Goal: Task Accomplishment & Management: Manage account settings

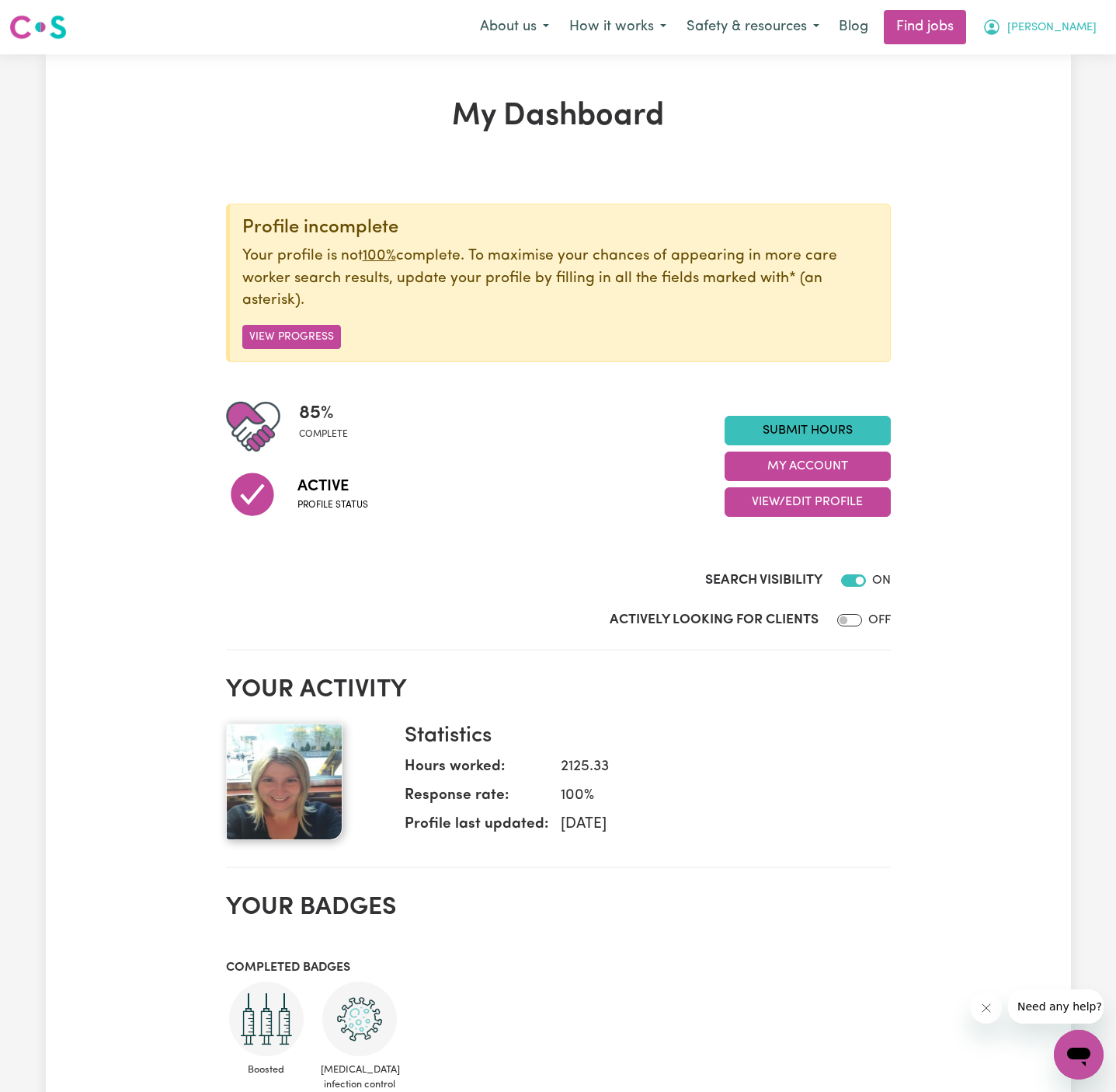
click at [1097, 29] on button "Lena" at bounding box center [1040, 27] width 135 height 32
click at [1067, 52] on link "My Account" at bounding box center [1045, 60] width 123 height 30
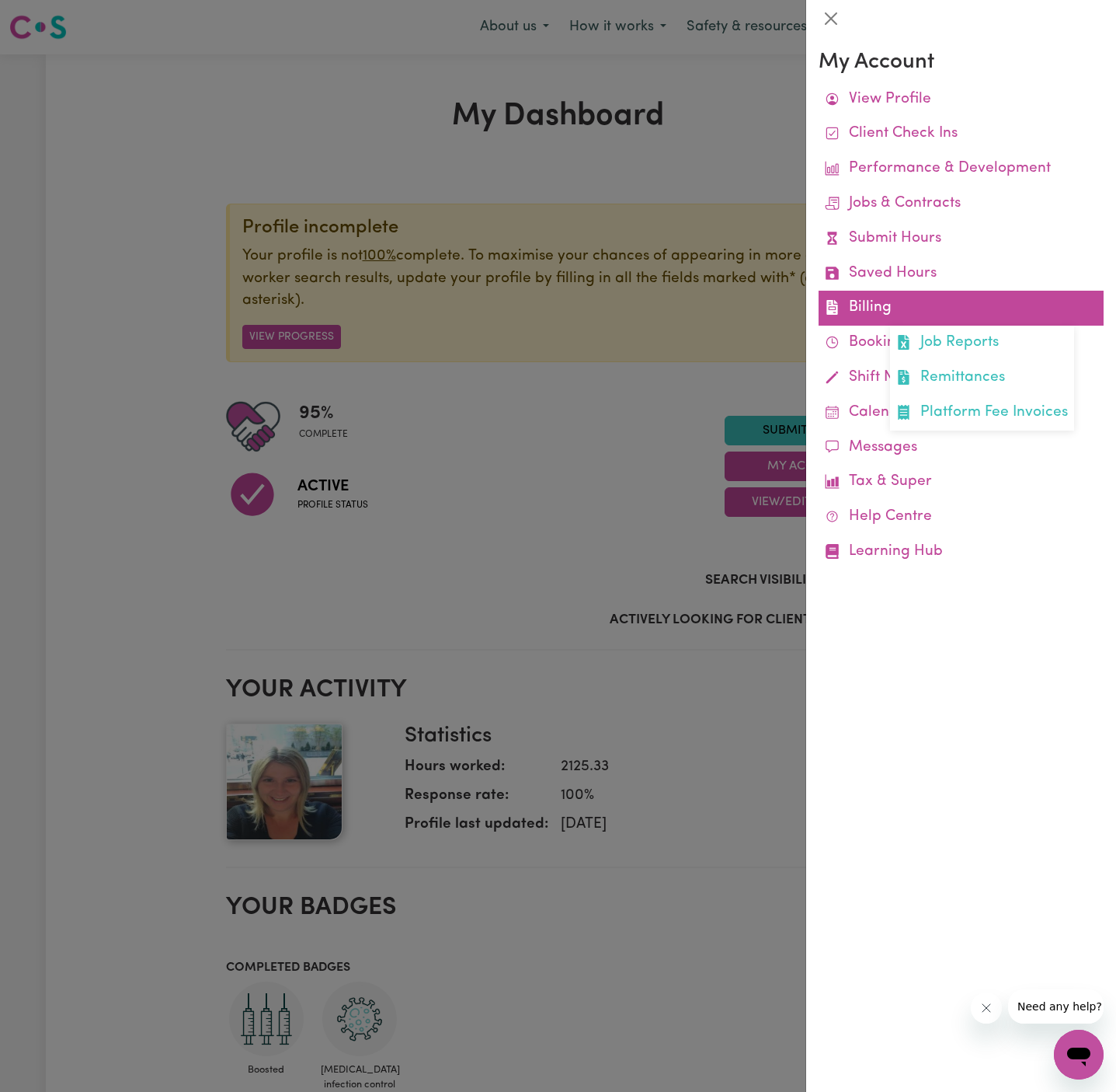
click at [893, 297] on link "Billing Job Reports Remittances Platform Fee Invoices" at bounding box center [961, 307] width 285 height 35
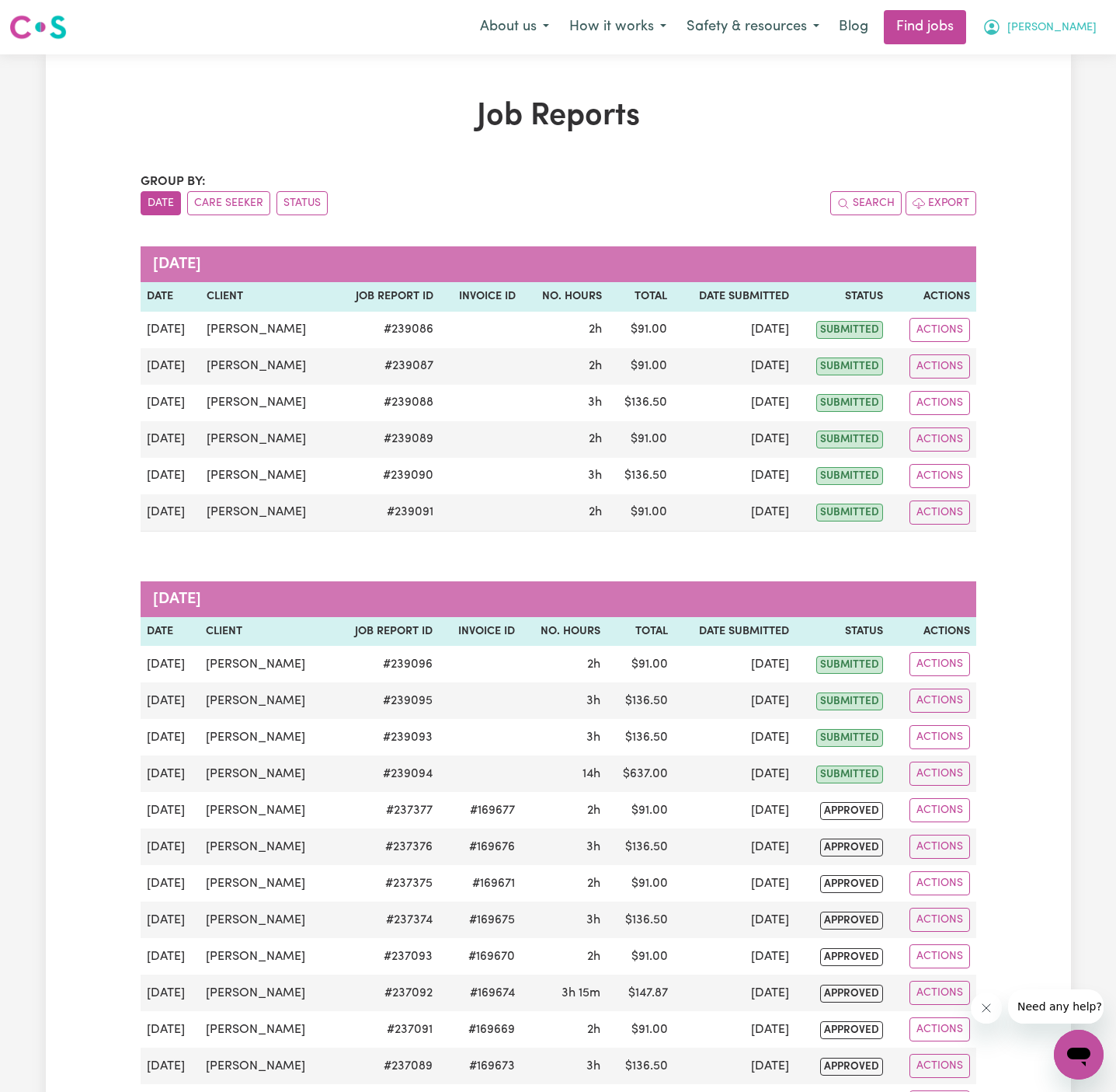
click at [1086, 22] on span "Lena" at bounding box center [1051, 28] width 89 height 17
click at [1086, 51] on link "My Account" at bounding box center [1045, 60] width 123 height 30
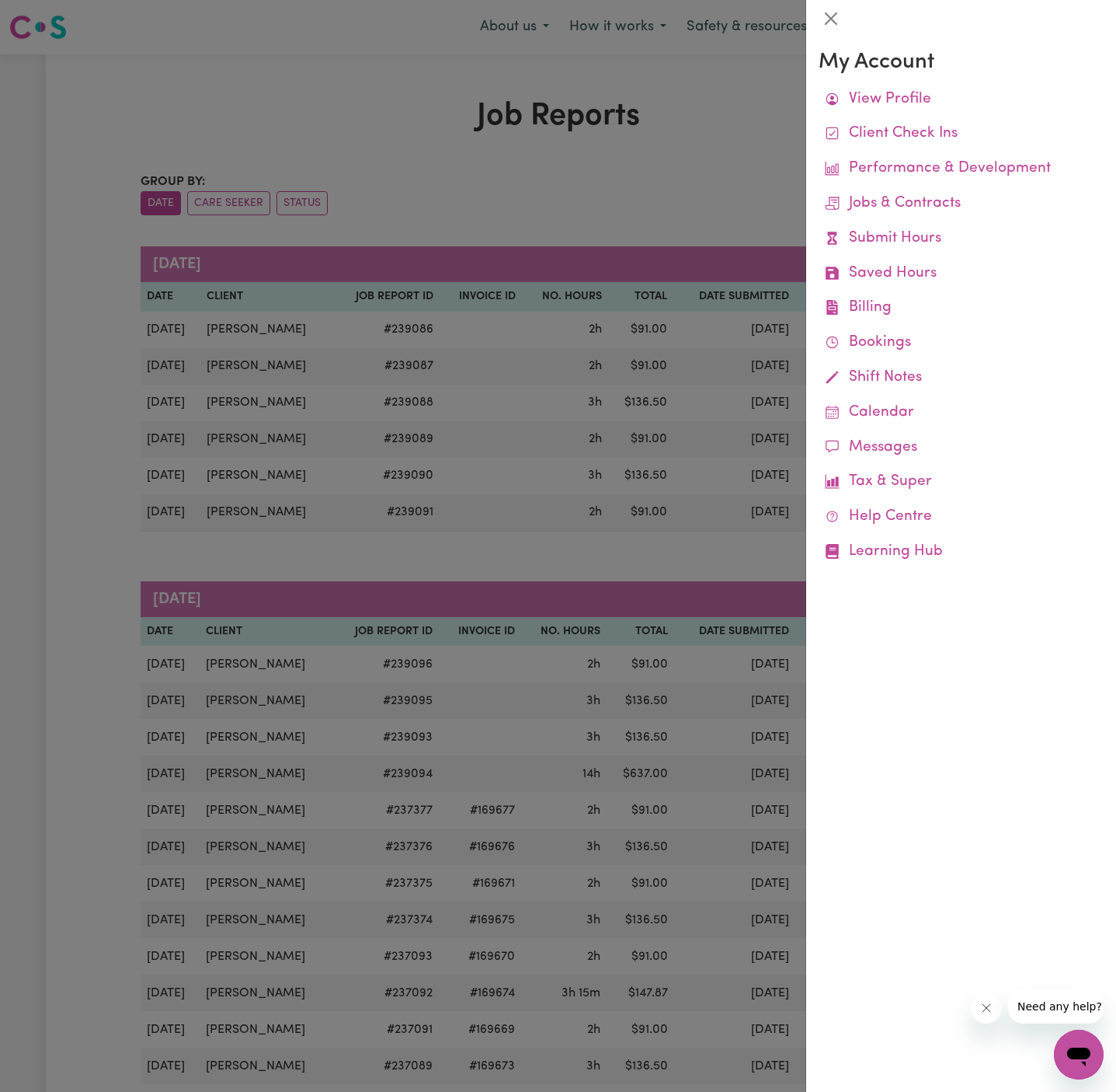
click at [744, 93] on div at bounding box center [558, 546] width 1116 height 1092
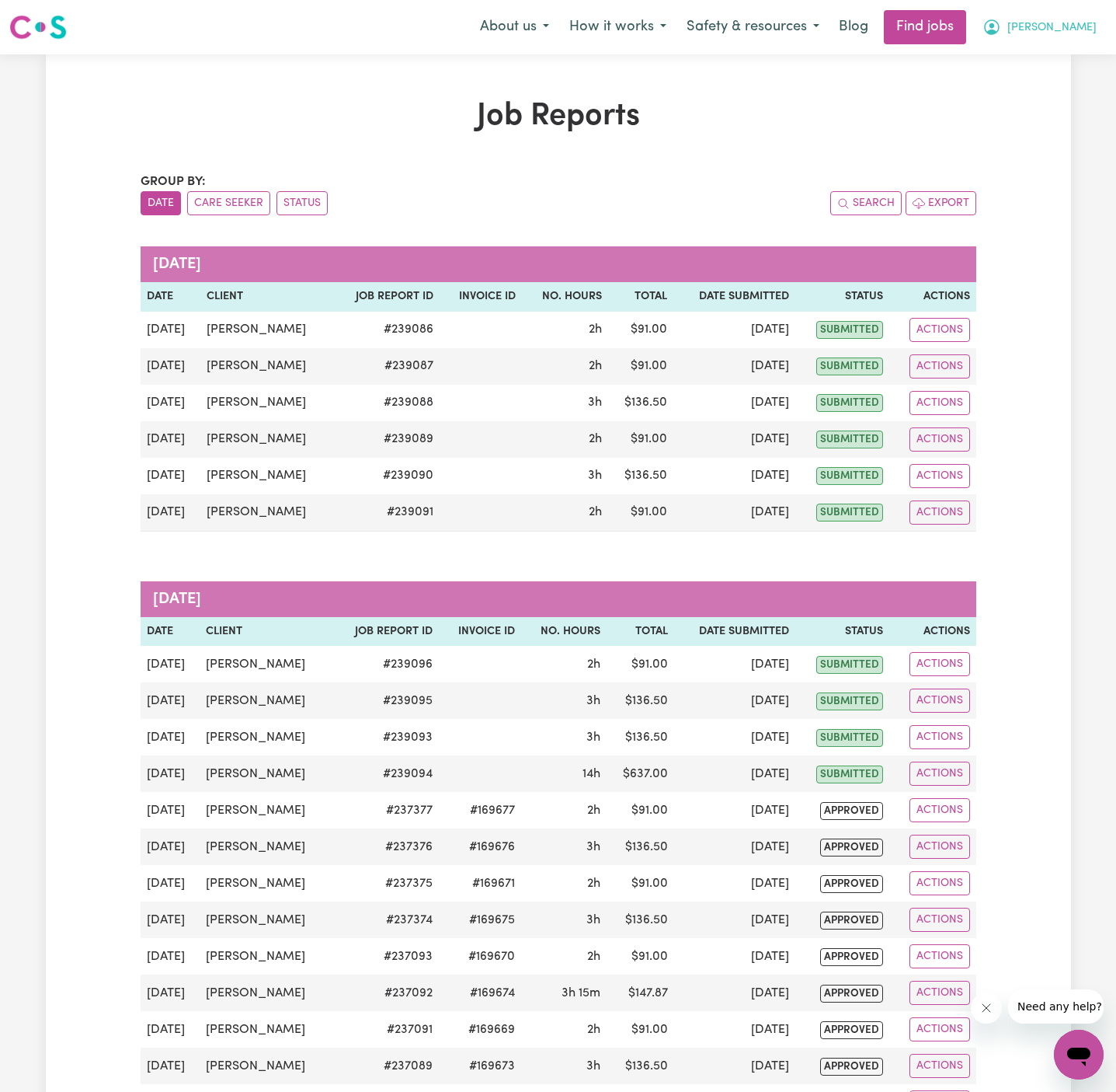
click at [1089, 27] on span "Lena" at bounding box center [1051, 28] width 89 height 17
click at [1049, 130] on link "Logout" at bounding box center [1045, 119] width 123 height 30
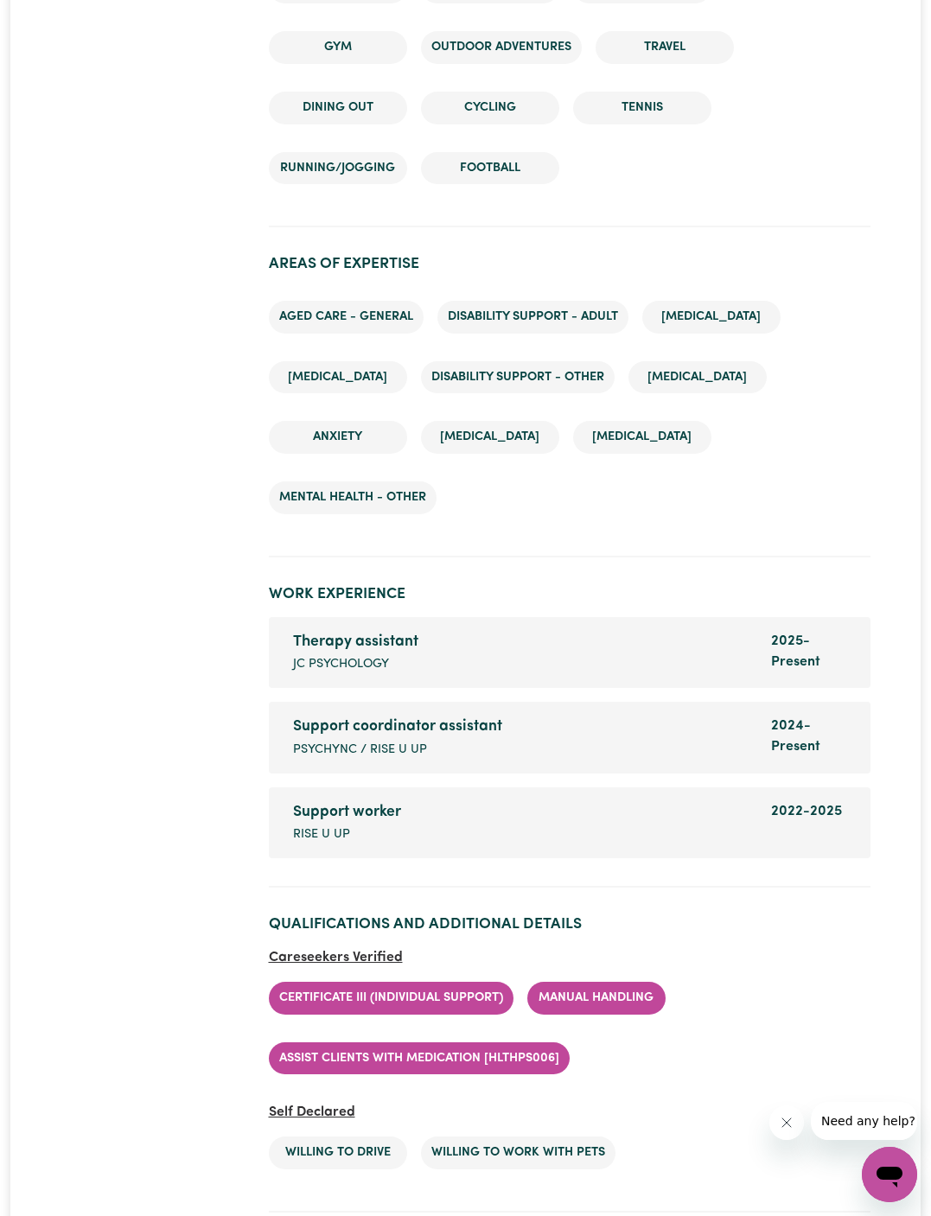
scroll to position [2944, 0]
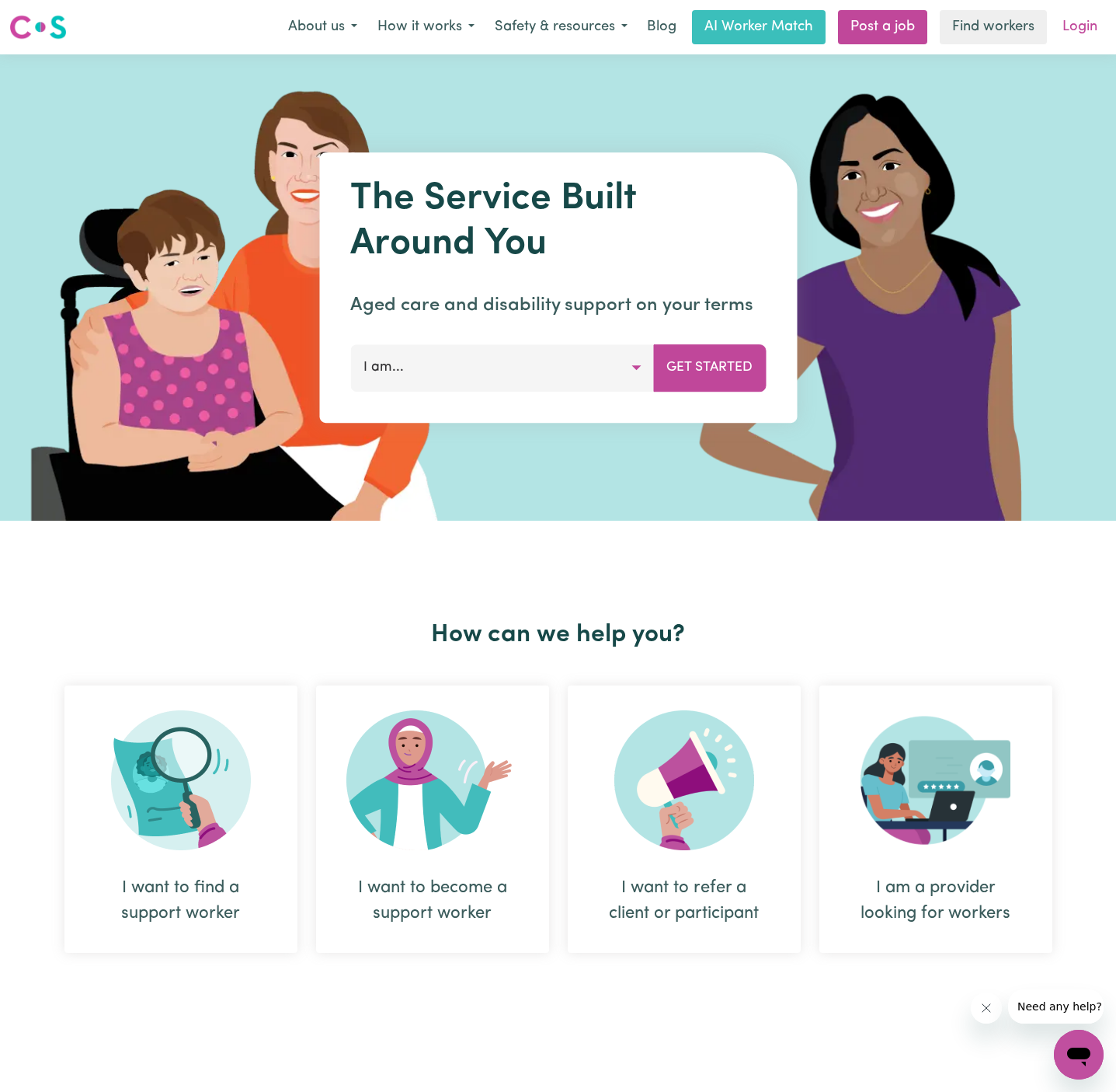
click at [1076, 28] on link "Login" at bounding box center [1080, 27] width 54 height 34
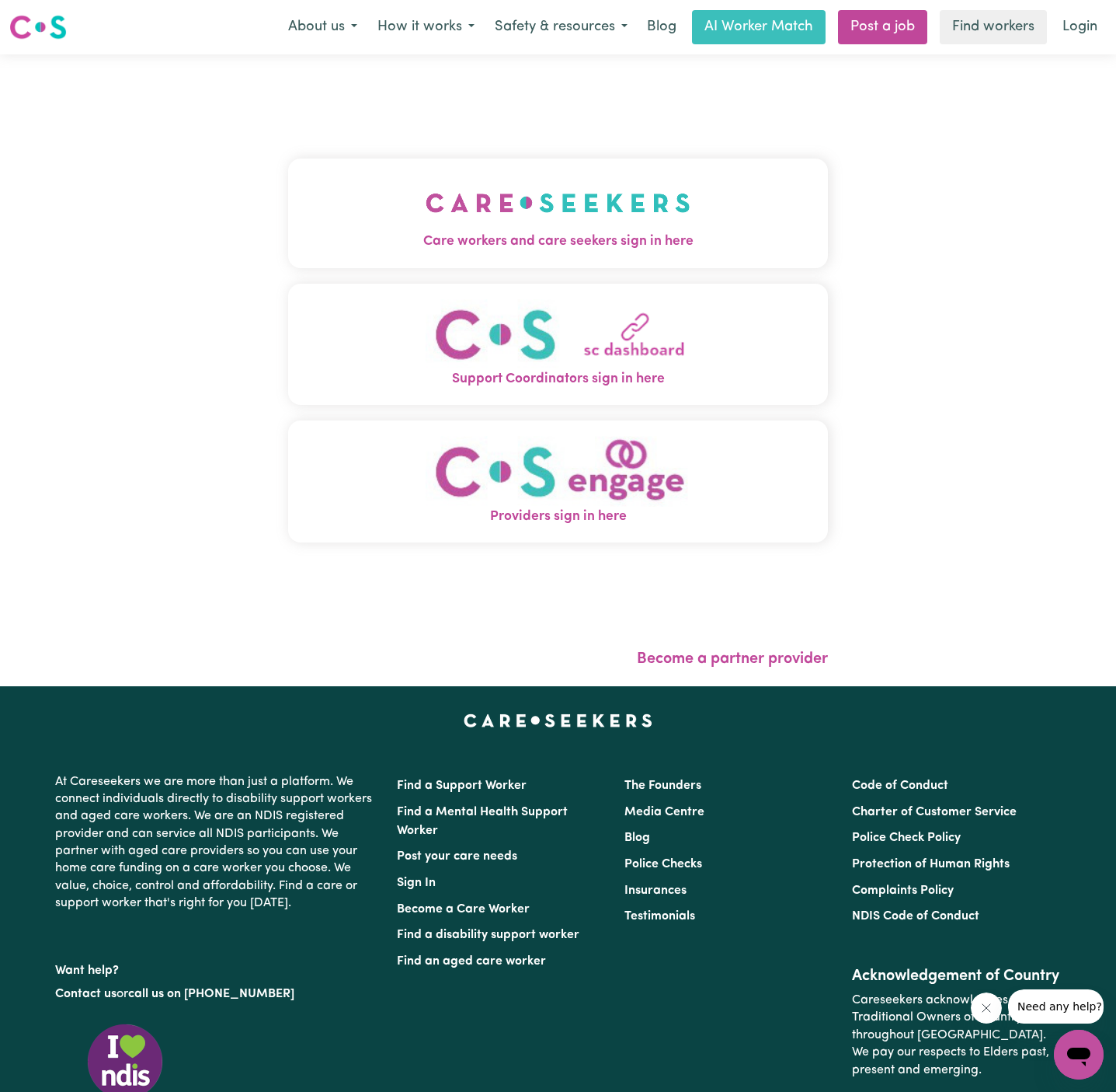
click at [427, 196] on img "Care workers and care seekers sign in here" at bounding box center [558, 203] width 265 height 58
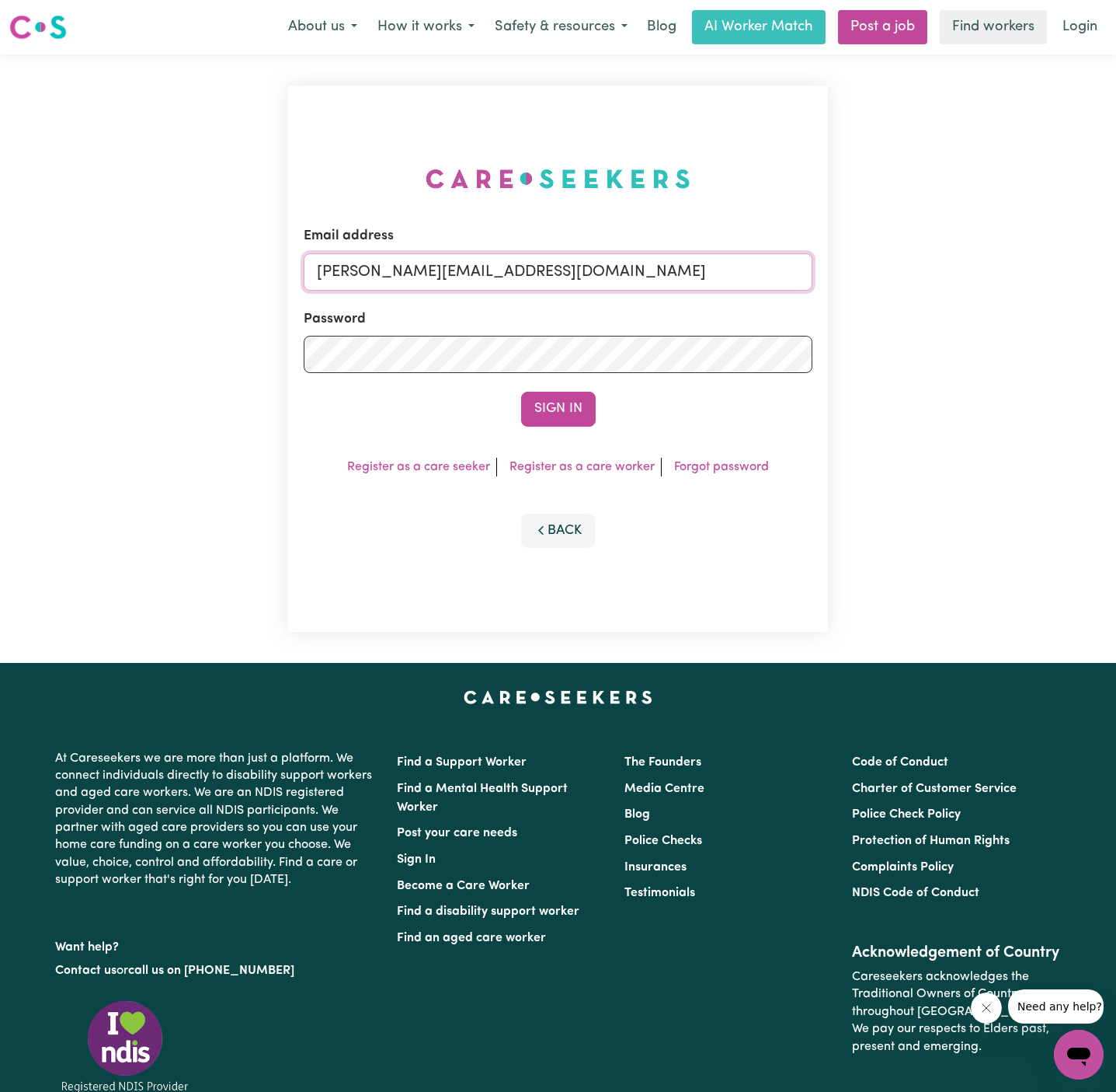
click at [697, 275] on input "[PERSON_NAME][EMAIL_ADDRESS][DOMAIN_NAME]" at bounding box center [558, 271] width 509 height 37
drag, startPoint x: 399, startPoint y: 268, endPoint x: 916, endPoint y: 284, distance: 517.2
click at [916, 284] on div "Email address [EMAIL_ADDRESS][DOMAIN_NAME] Password Sign In Register as a care …" at bounding box center [558, 359] width 1116 height 608
type input "[EMAIL_ADDRESS][DOMAIN_NAME]"
click at [521, 392] on button "Sign In" at bounding box center [558, 409] width 75 height 34
